Goal: Task Accomplishment & Management: Complete application form

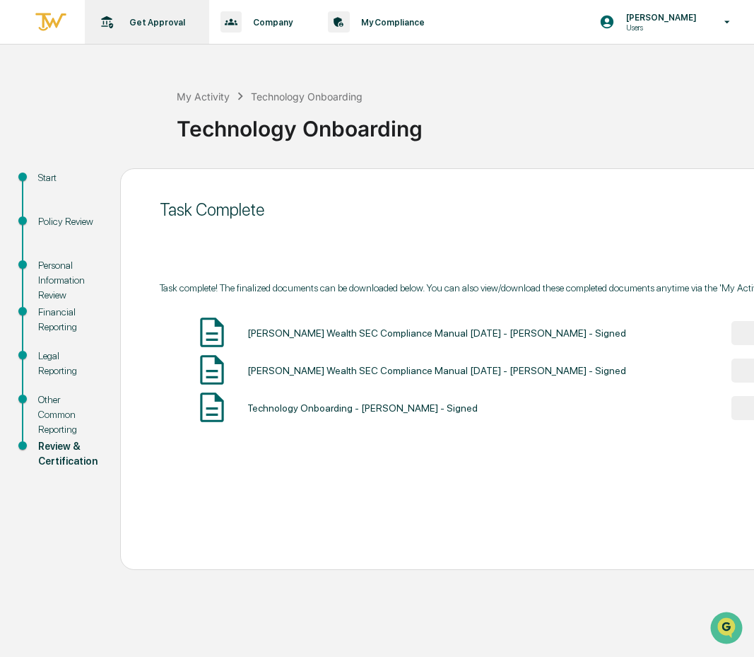
click at [162, 23] on p "Get Approval" at bounding box center [155, 22] width 74 height 11
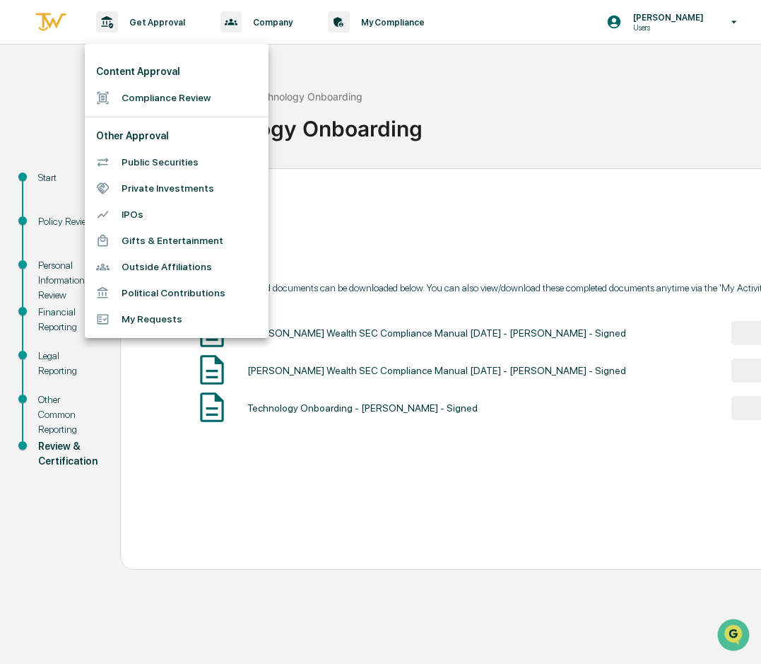
click at [159, 105] on li "Compliance Review" at bounding box center [177, 98] width 184 height 26
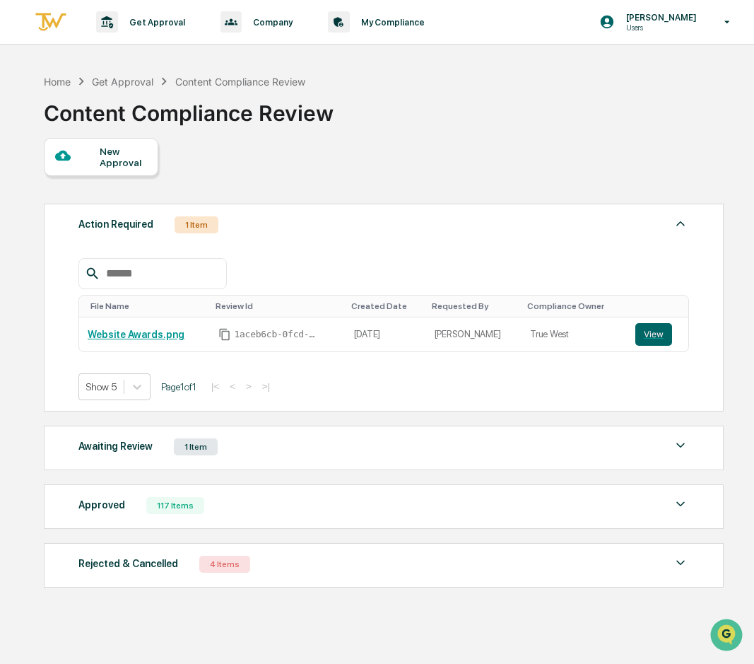
click at [148, 150] on div "New Approval" at bounding box center [101, 157] width 115 height 38
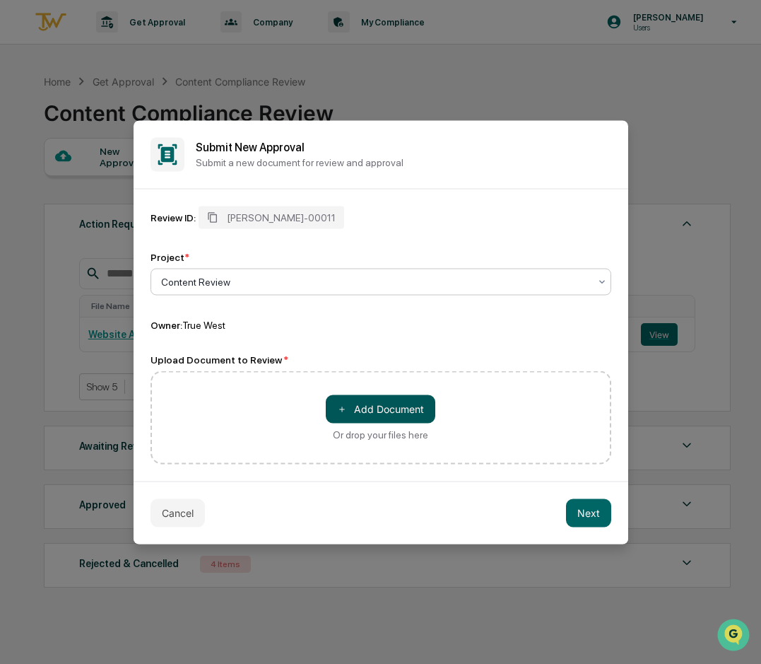
click at [341, 415] on span "＋" at bounding box center [342, 408] width 10 height 13
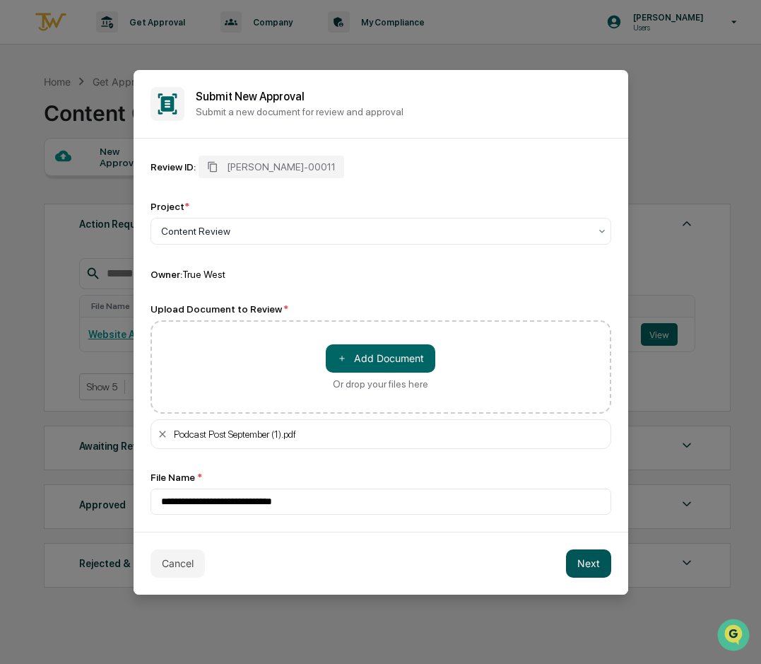
click at [427, 562] on button "Next" at bounding box center [588, 563] width 45 height 28
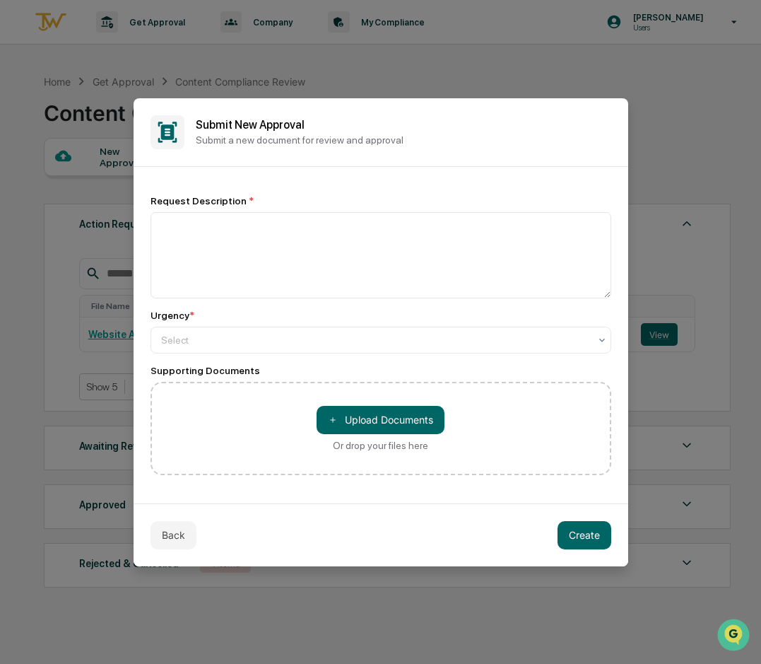
click at [354, 354] on div "Request Description * Urgency * Select Supporting Documents ＋ Upload Documents …" at bounding box center [381, 335] width 461 height 280
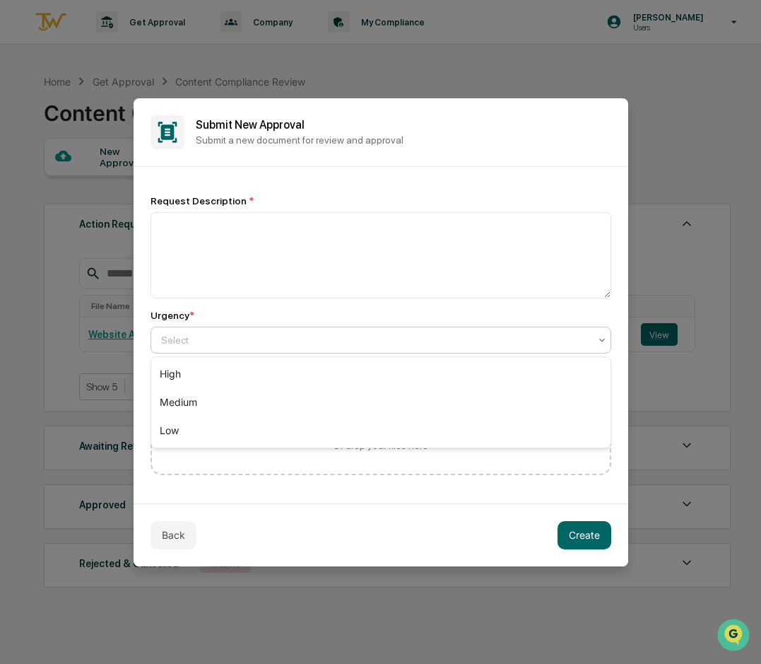
click at [354, 345] on div at bounding box center [375, 340] width 428 height 14
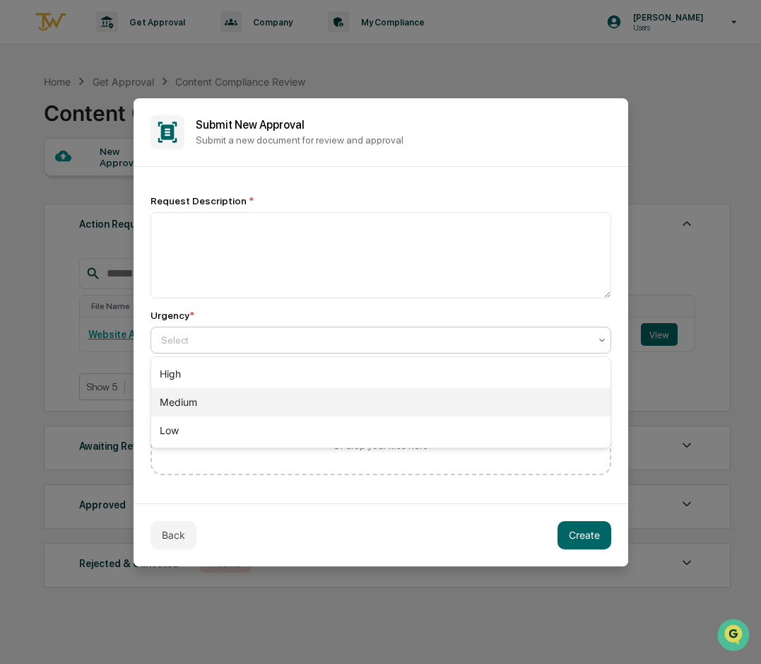
click at [317, 399] on div "Medium" at bounding box center [381, 402] width 460 height 28
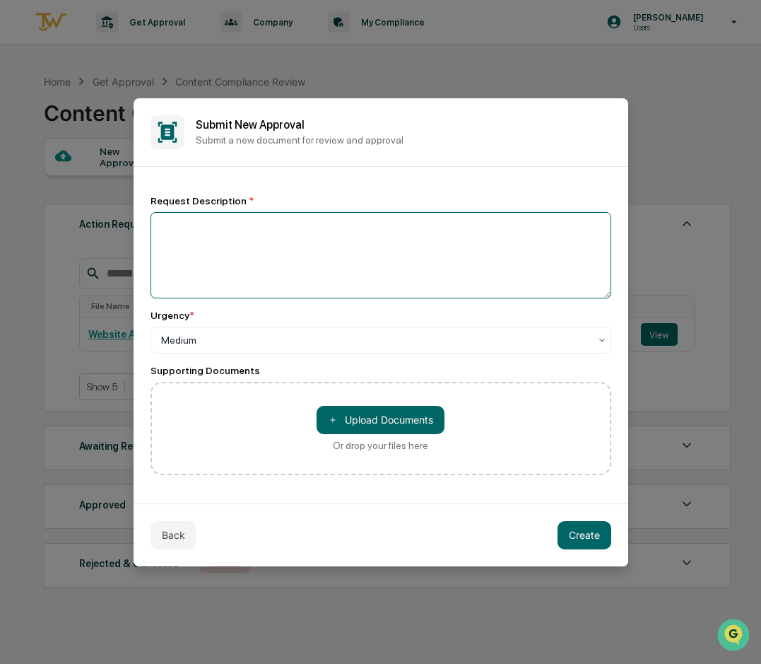
click at [259, 243] on textarea at bounding box center [381, 255] width 461 height 86
type textarea "**********"
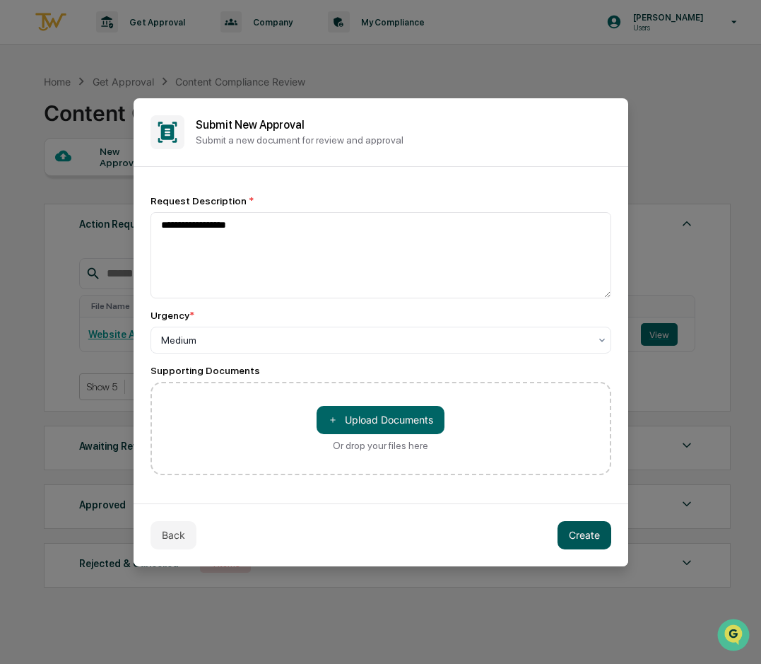
click at [427, 543] on button "Create" at bounding box center [585, 535] width 54 height 28
